Goal: Navigation & Orientation: Find specific page/section

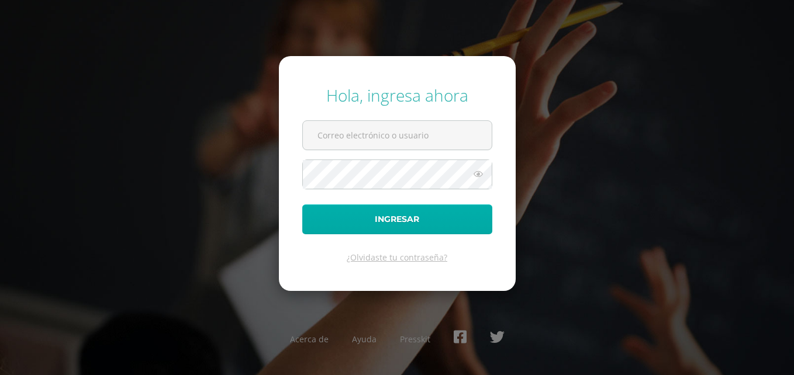
type input "[EMAIL_ADDRESS][PERSON_NAME][DOMAIN_NAME]"
click at [390, 219] on button "Ingresar" at bounding box center [397, 220] width 190 height 30
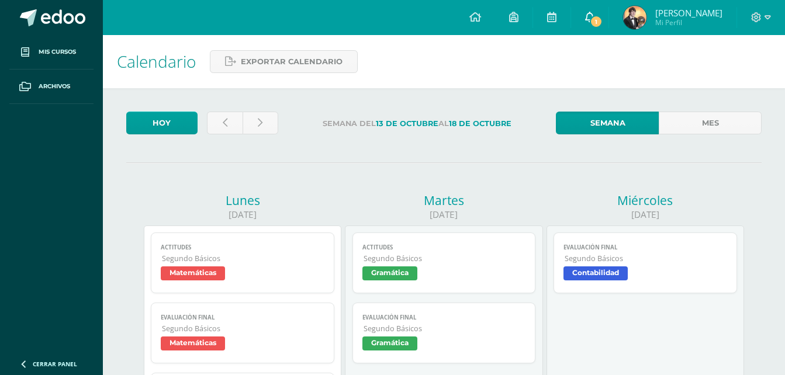
click at [588, 13] on icon at bounding box center [589, 17] width 9 height 11
